Goal: Obtain resource: Download file/media

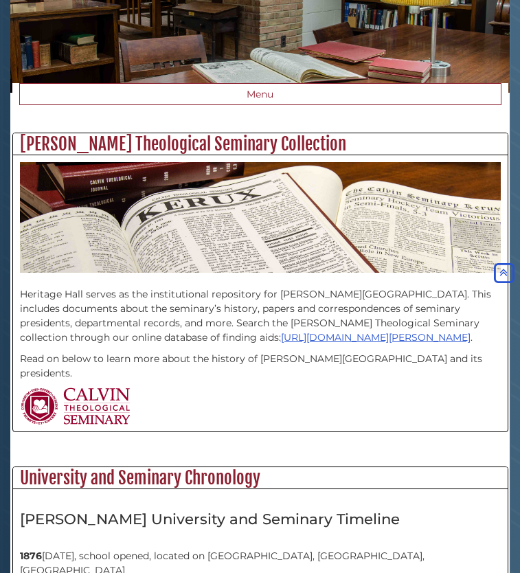
scroll to position [159, 0]
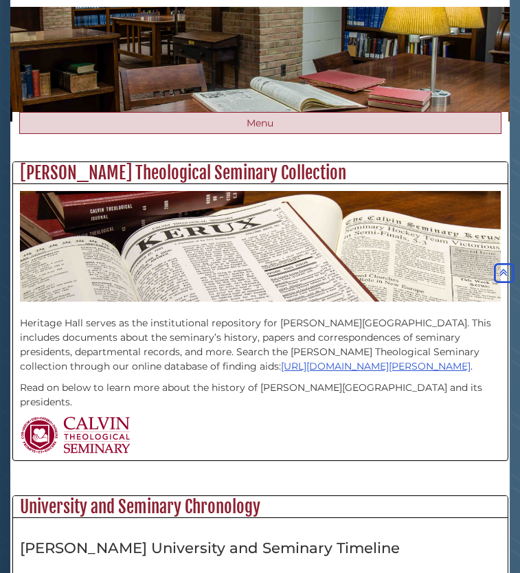
click at [248, 134] on button "Menu" at bounding box center [260, 123] width 483 height 22
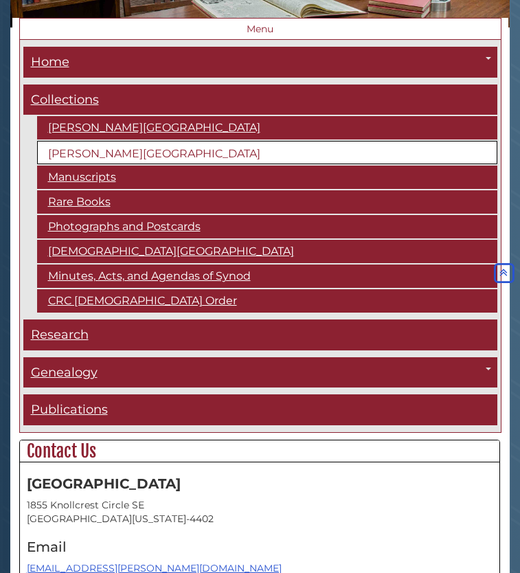
scroll to position [254, 0]
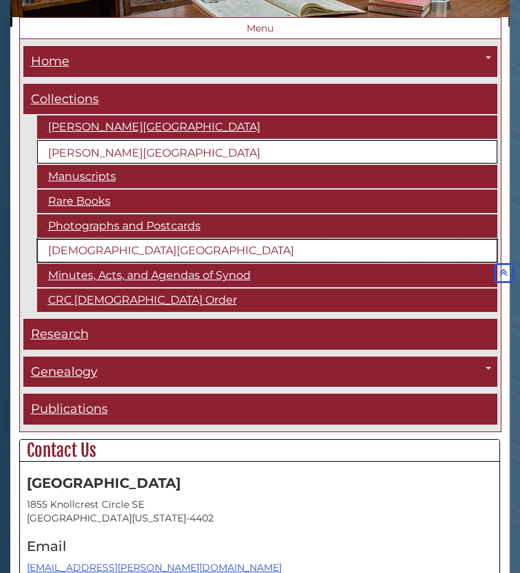
click at [184, 263] on link "[DEMOGRAPHIC_DATA][GEOGRAPHIC_DATA]" at bounding box center [267, 250] width 461 height 23
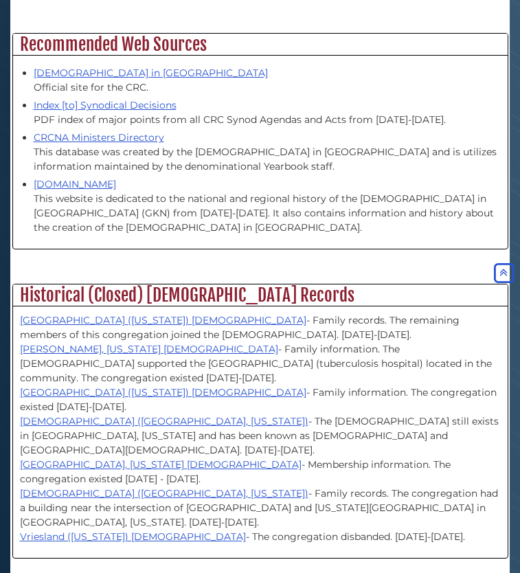
scroll to position [1287, 0]
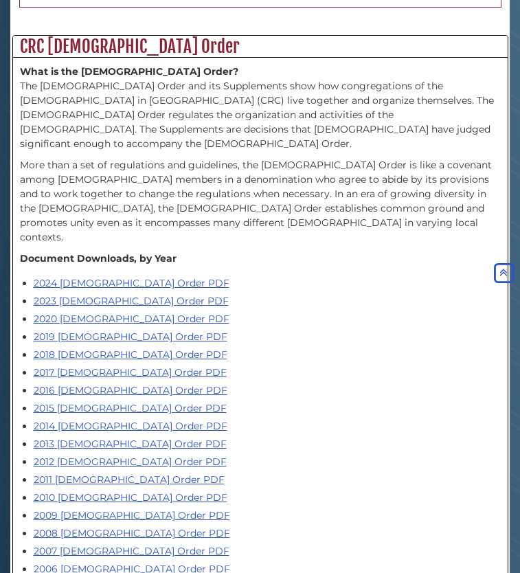
scroll to position [289, 0]
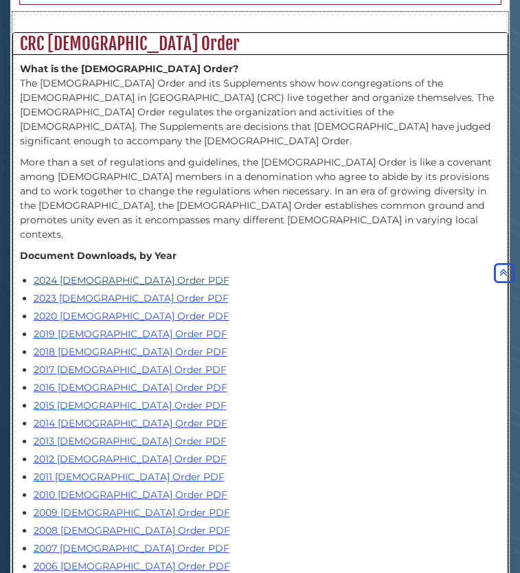
click at [111, 287] on link "2024 [DEMOGRAPHIC_DATA] Order PDF" at bounding box center [132, 280] width 196 height 12
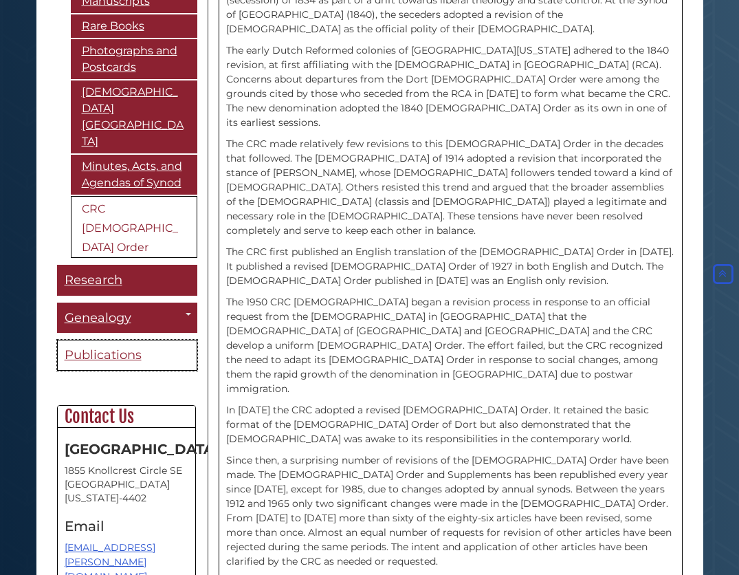
scroll to position [200, 0]
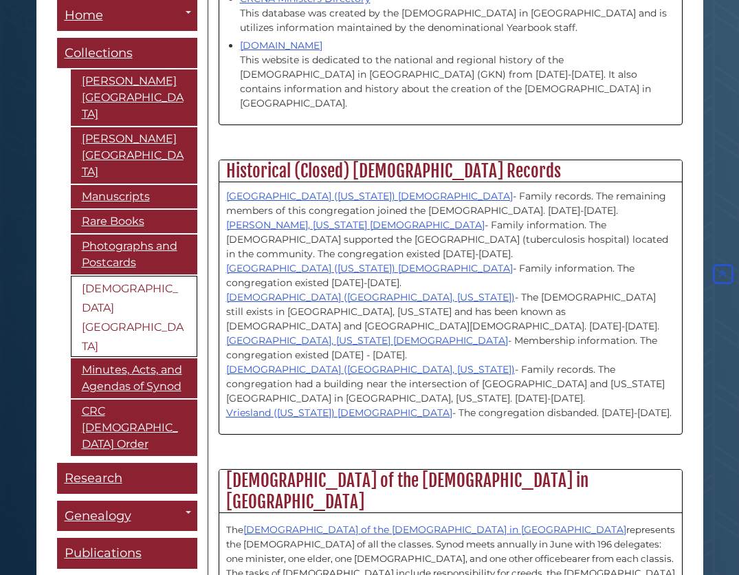
scroll to position [1457, 0]
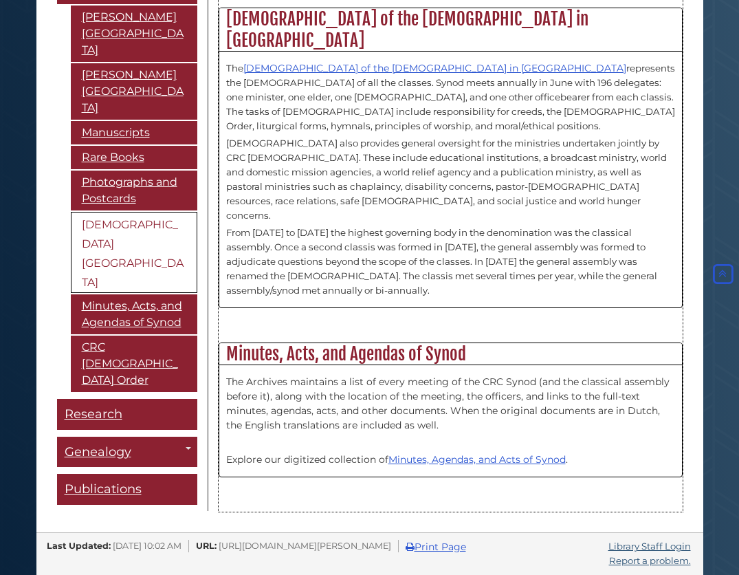
scroll to position [2779, 0]
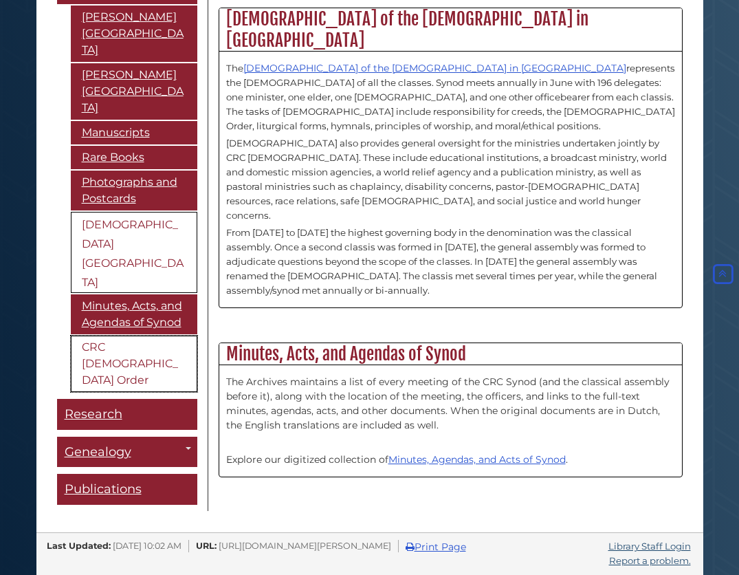
click at [144, 366] on link "CRC [DEMOGRAPHIC_DATA] Order" at bounding box center [134, 364] width 126 height 56
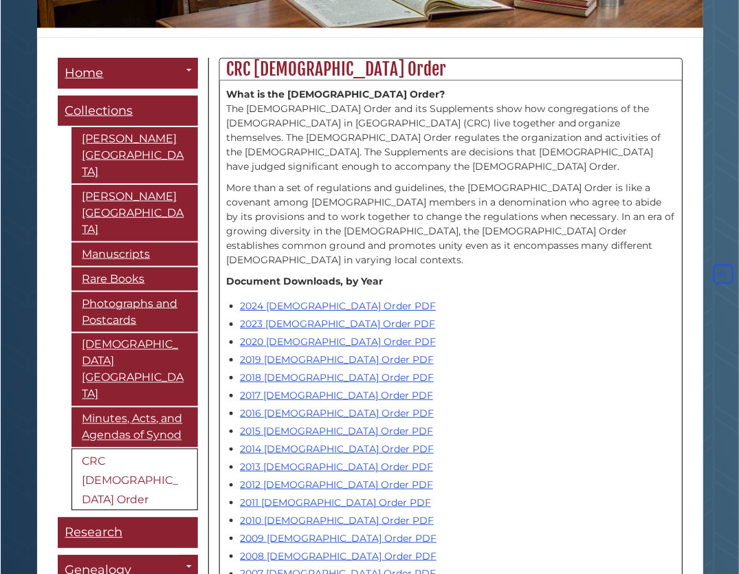
scroll to position [354, 0]
